Goal: Find contact information: Find contact information

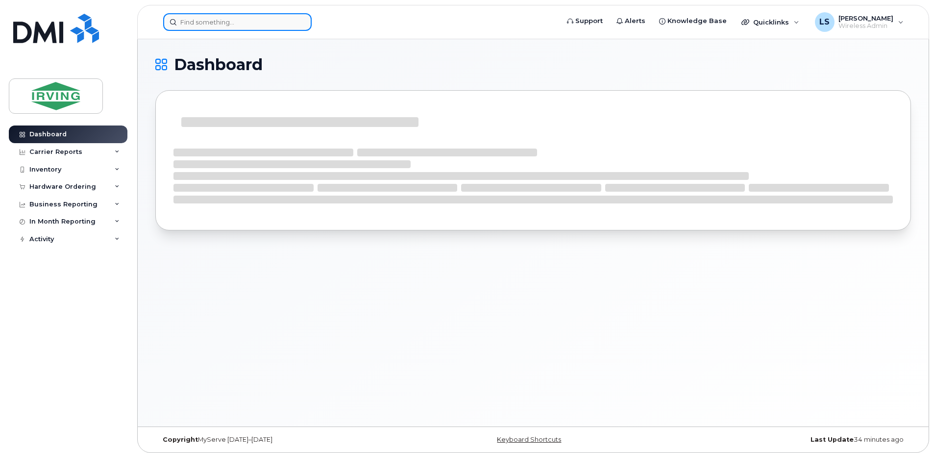
click at [269, 25] on input at bounding box center [237, 22] width 149 height 18
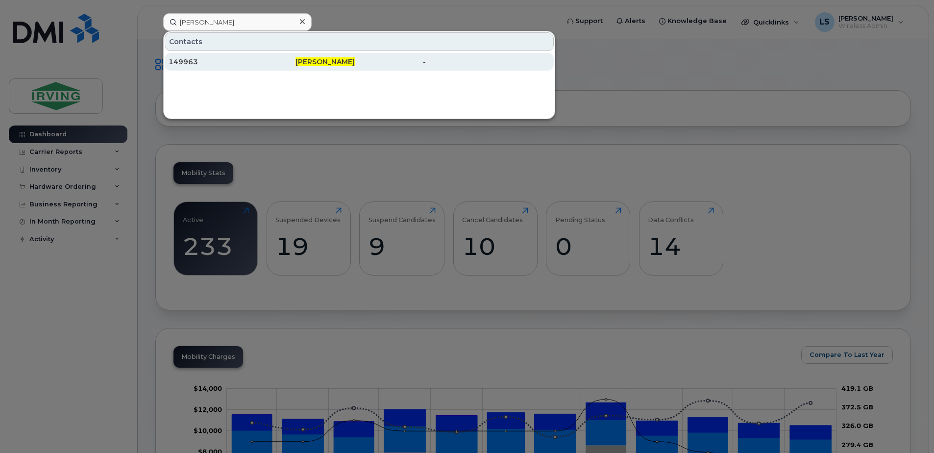
click at [327, 59] on span "Sean Kenney" at bounding box center [325, 61] width 59 height 9
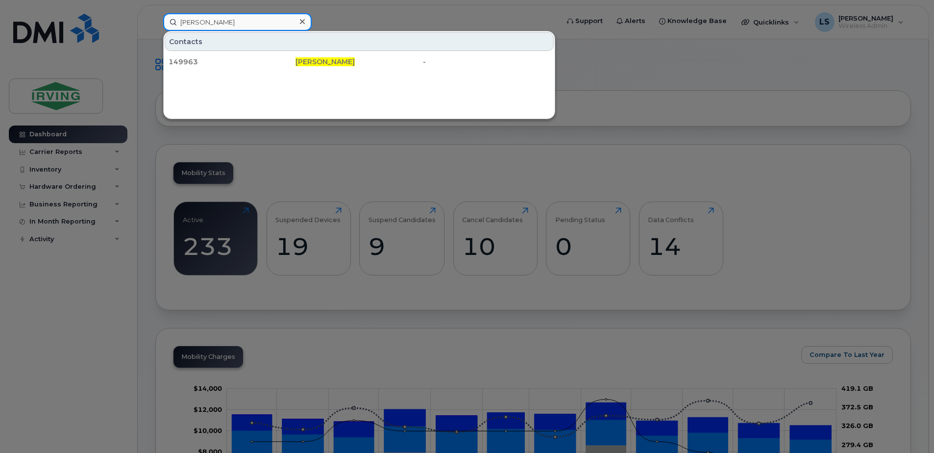
click at [273, 21] on input "sean kenney" at bounding box center [237, 22] width 149 height 18
type input "s"
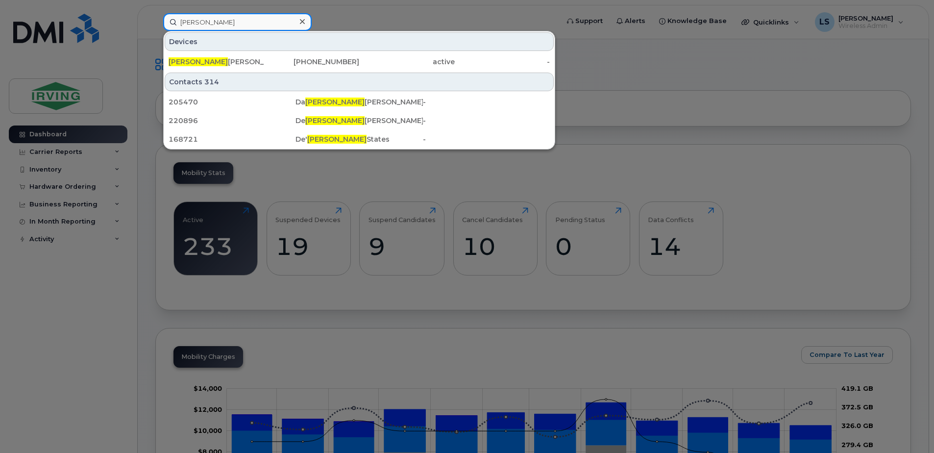
drag, startPoint x: 234, startPoint y: 30, endPoint x: 177, endPoint y: 29, distance: 57.4
click at [177, 29] on input "shawn" at bounding box center [237, 22] width 149 height 18
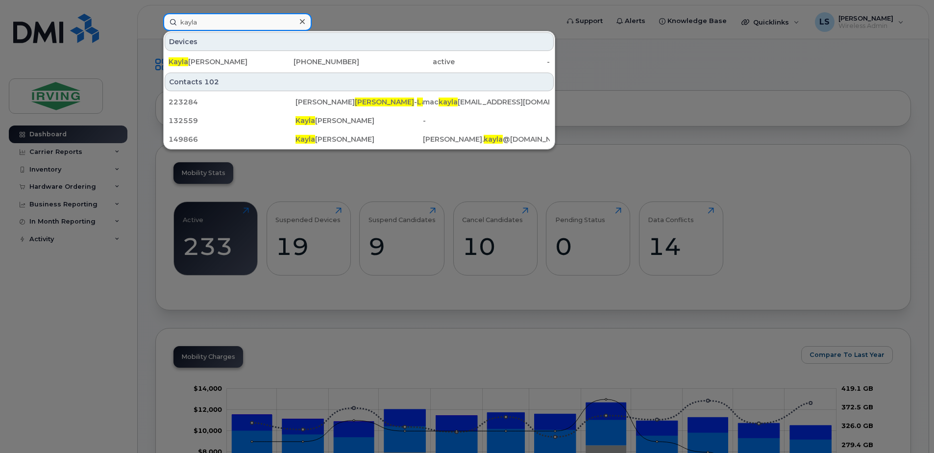
click at [249, 21] on input "kayla" at bounding box center [237, 22] width 149 height 18
click at [250, 23] on input "kayla" at bounding box center [237, 22] width 149 height 18
type input "k"
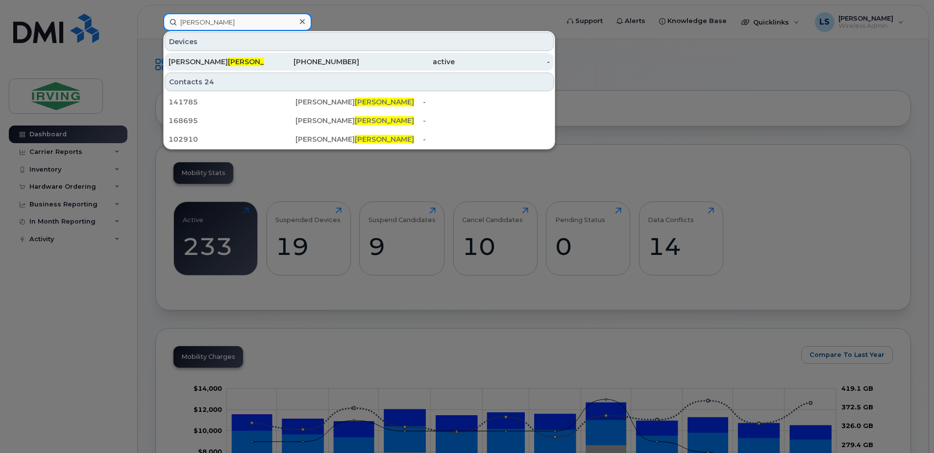
type input "kenney"
click at [181, 61] on div "Shaun Kenney" at bounding box center [217, 62] width 96 height 10
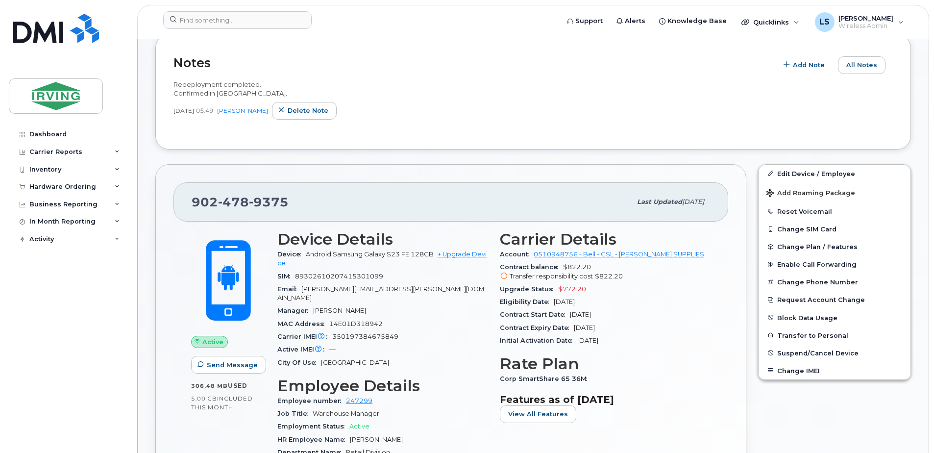
scroll to position [229, 0]
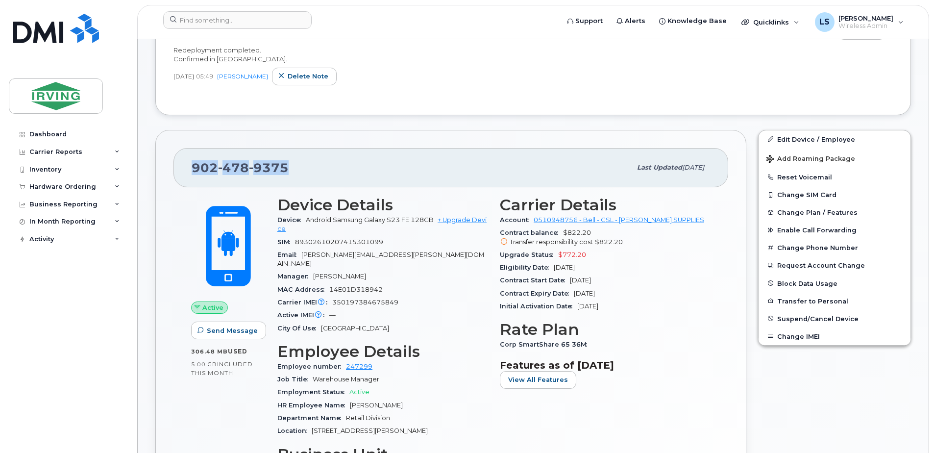
drag, startPoint x: 302, startPoint y: 168, endPoint x: 180, endPoint y: 171, distance: 122.1
click at [180, 171] on div "902 478 9375 Last updated Aug 20, 2025" at bounding box center [451, 167] width 555 height 39
copy span "902 478 9375"
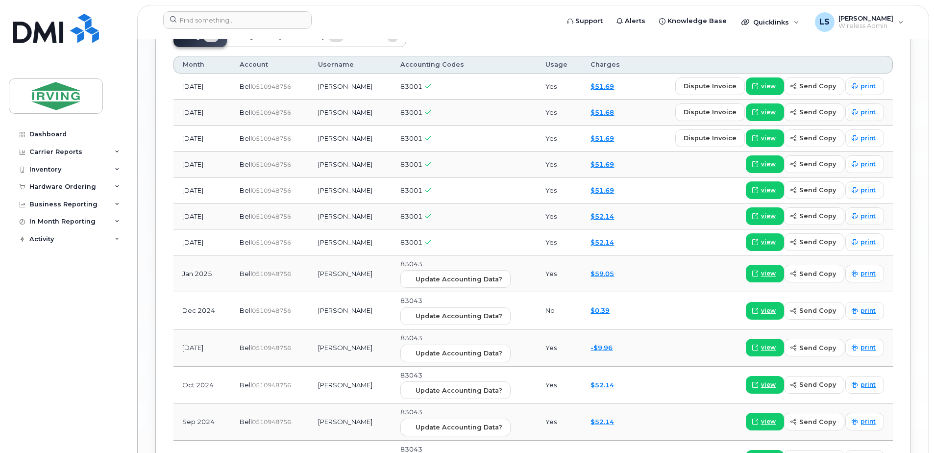
scroll to position [1309, 0]
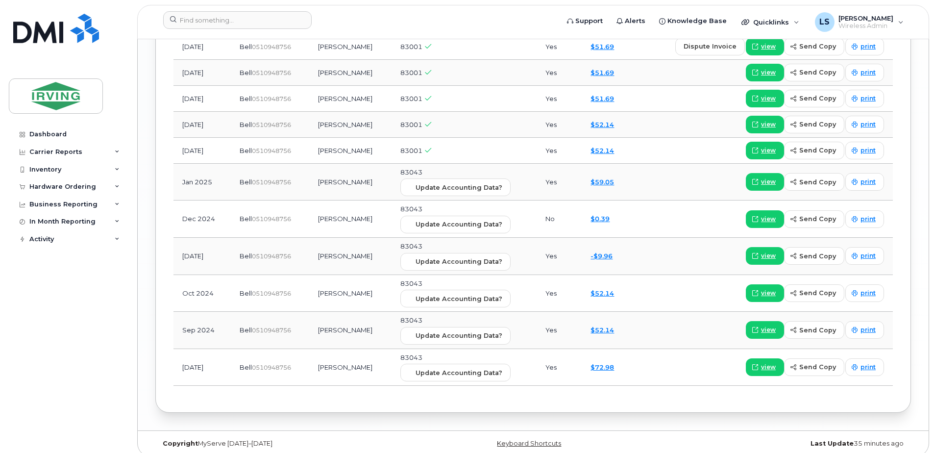
click at [349, 249] on td "Kaila Chiasson" at bounding box center [350, 256] width 82 height 37
click at [331, 249] on td "Kaila Chiasson" at bounding box center [350, 256] width 82 height 37
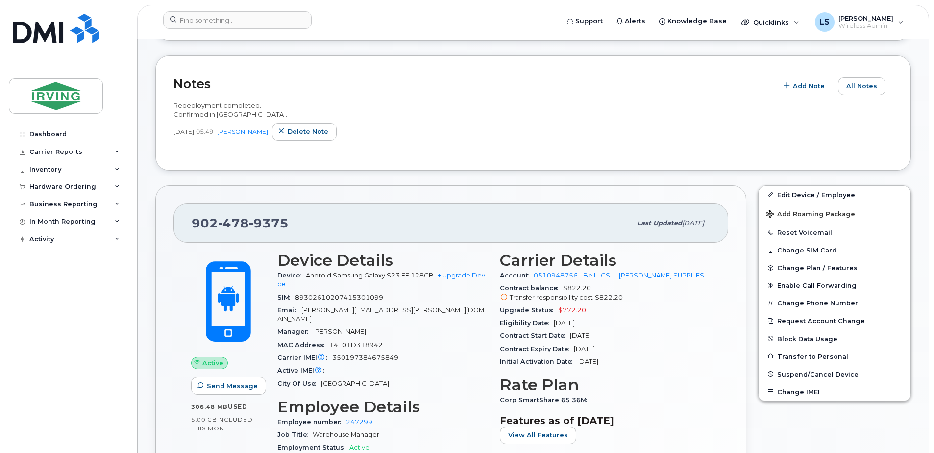
scroll to position [0, 0]
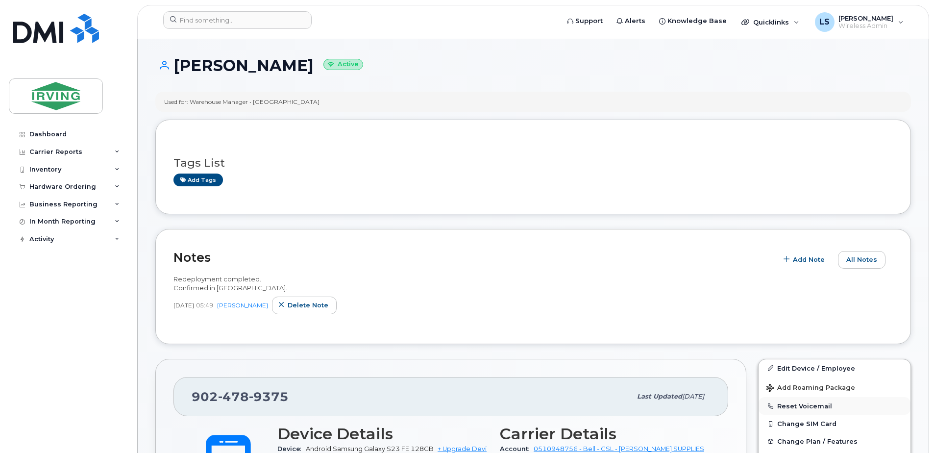
click at [805, 404] on button "Reset Voicemail" at bounding box center [835, 406] width 152 height 18
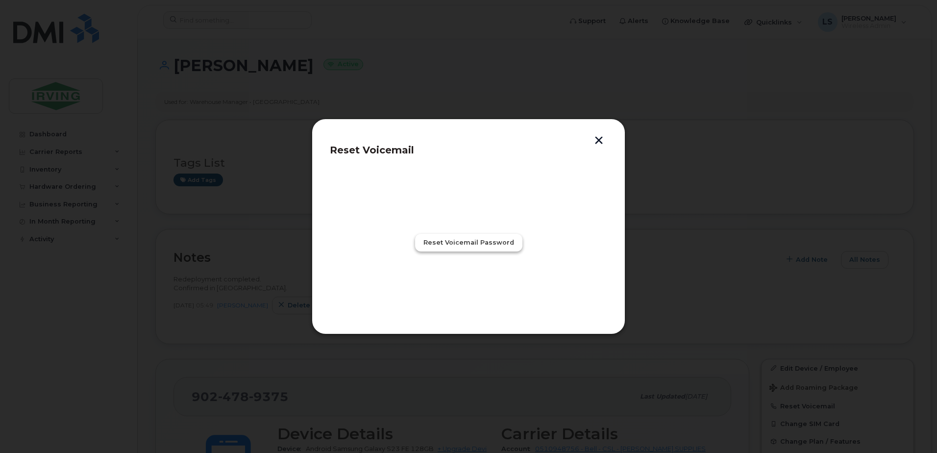
click at [482, 241] on span "Reset Voicemail Password" at bounding box center [469, 242] width 91 height 9
click at [463, 285] on span "Close" at bounding box center [469, 285] width 20 height 9
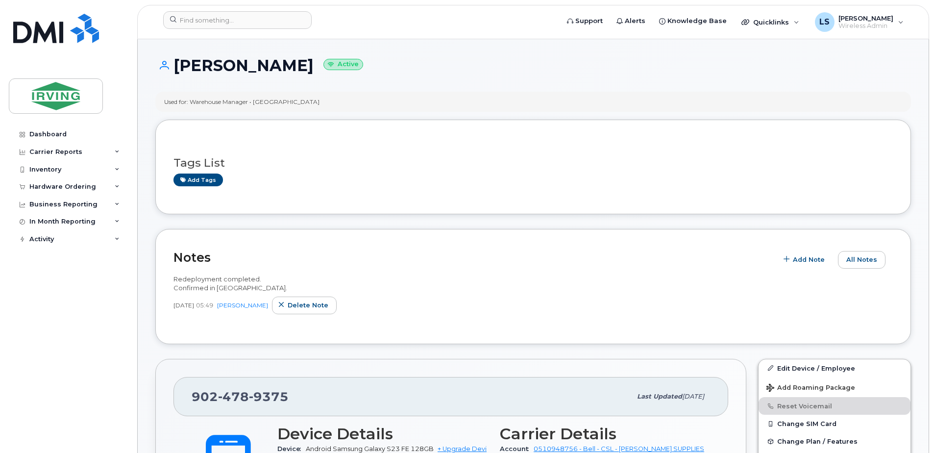
scroll to position [114, 0]
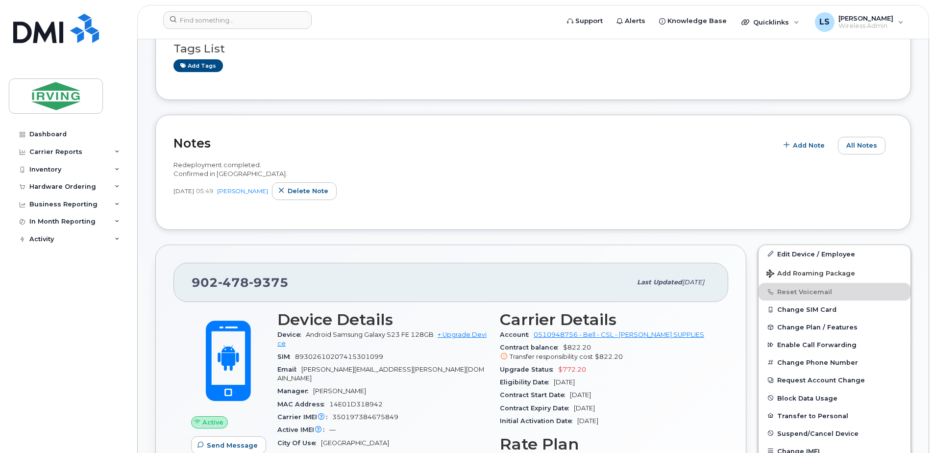
click at [602, 193] on div "Jan 28, 2025 05:49 Roberts, Brad Delete note" at bounding box center [534, 191] width 720 height 18
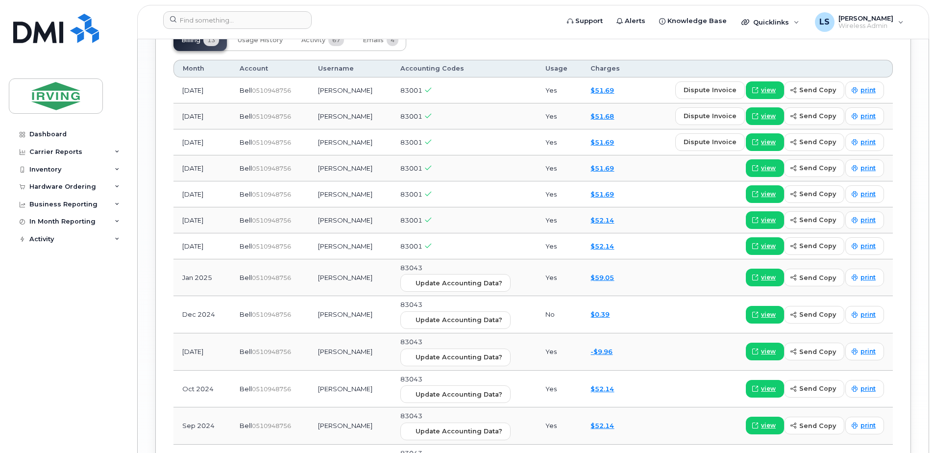
scroll to position [1195, 0]
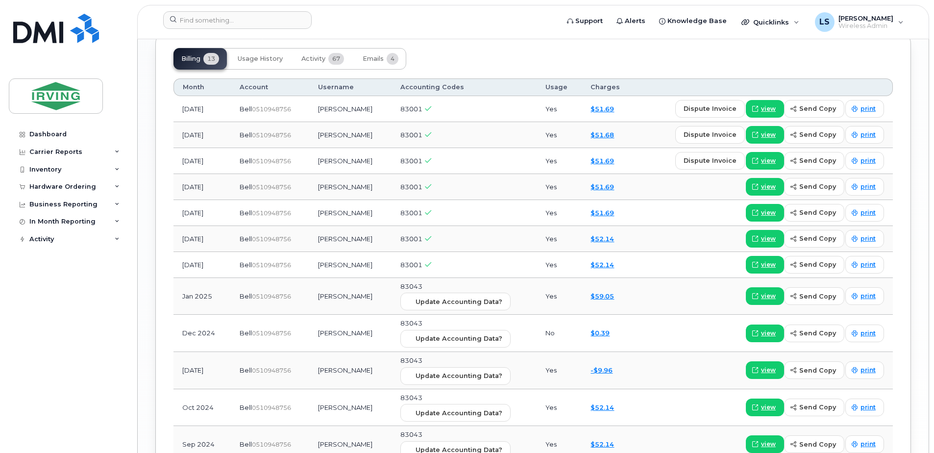
click at [343, 324] on td "Shaun Kenney" at bounding box center [350, 333] width 82 height 37
click at [203, 319] on td "Dec 2024" at bounding box center [202, 333] width 57 height 37
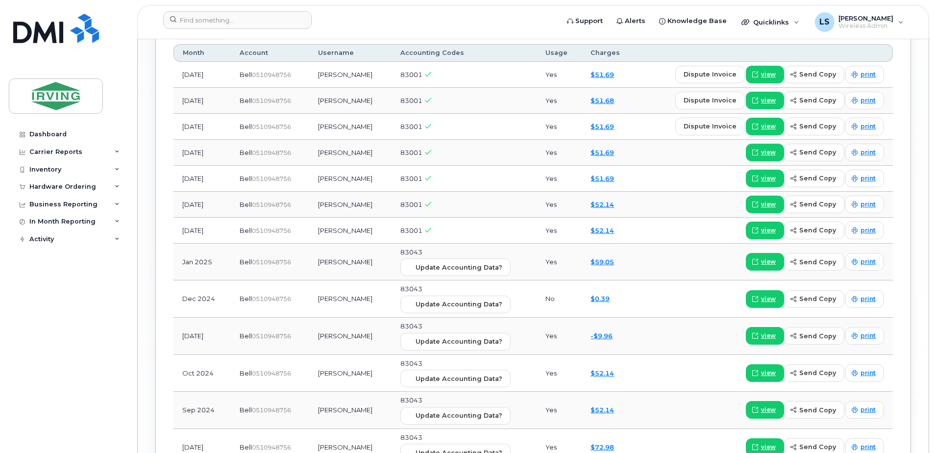
scroll to position [1309, 0]
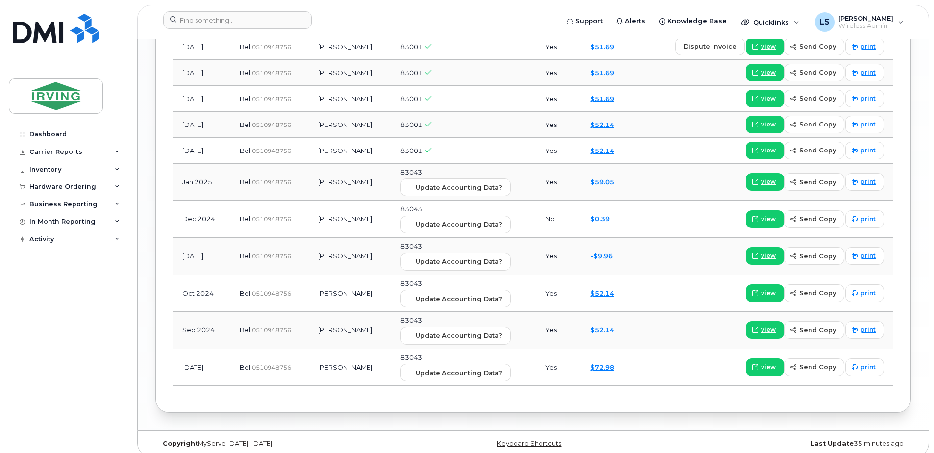
click at [329, 253] on td "Kaila Chiasson" at bounding box center [350, 256] width 82 height 37
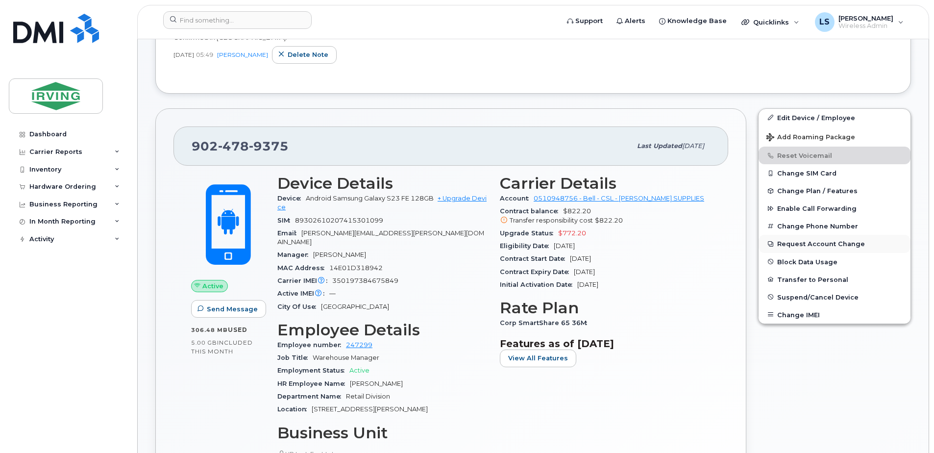
scroll to position [229, 0]
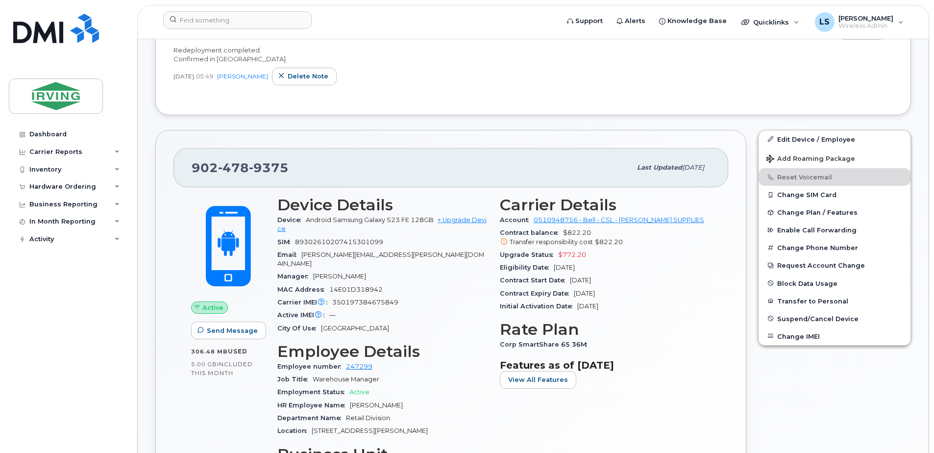
click at [531, 107] on div "Notes Add Note All Notes Redeployment completed. Confirmed in KNOX. Jan 28, 202…" at bounding box center [533, 57] width 756 height 115
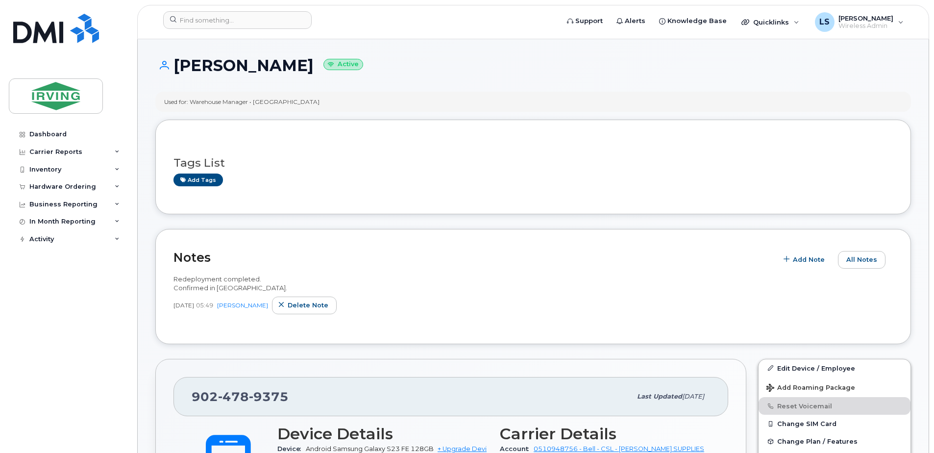
click at [729, 280] on div "Redeployment completed. Confirmed in KNOX." at bounding box center [534, 284] width 720 height 18
click at [217, 23] on input at bounding box center [237, 20] width 149 height 18
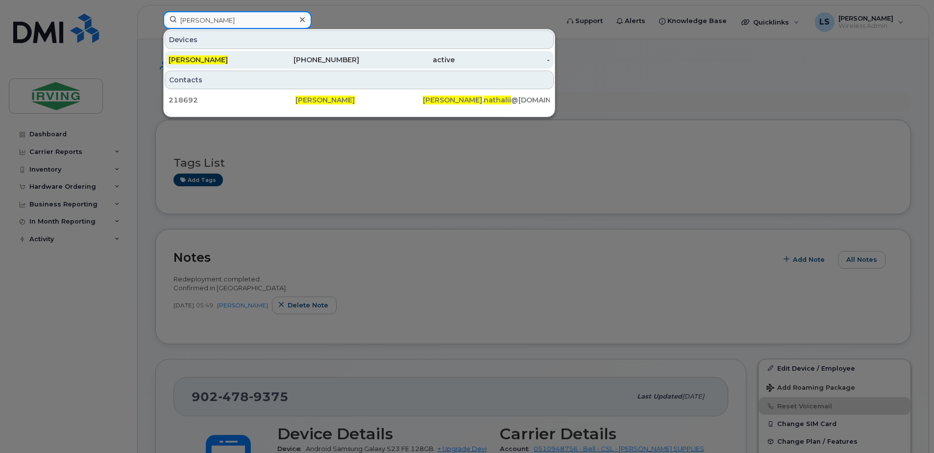
type input "nathalii perez"
click at [342, 62] on div "506-349-3266" at bounding box center [312, 60] width 96 height 10
